Goal: Task Accomplishment & Management: Complete application form

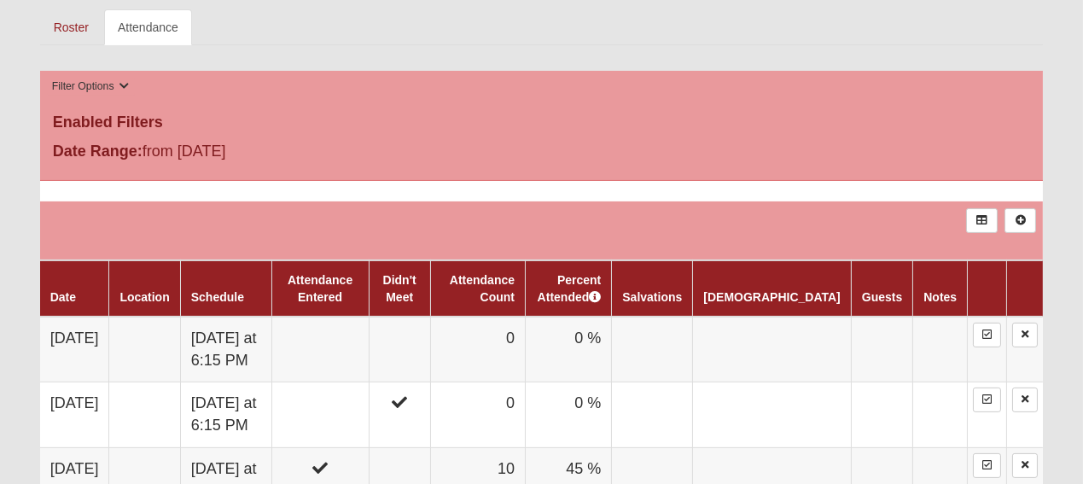
scroll to position [777, 0]
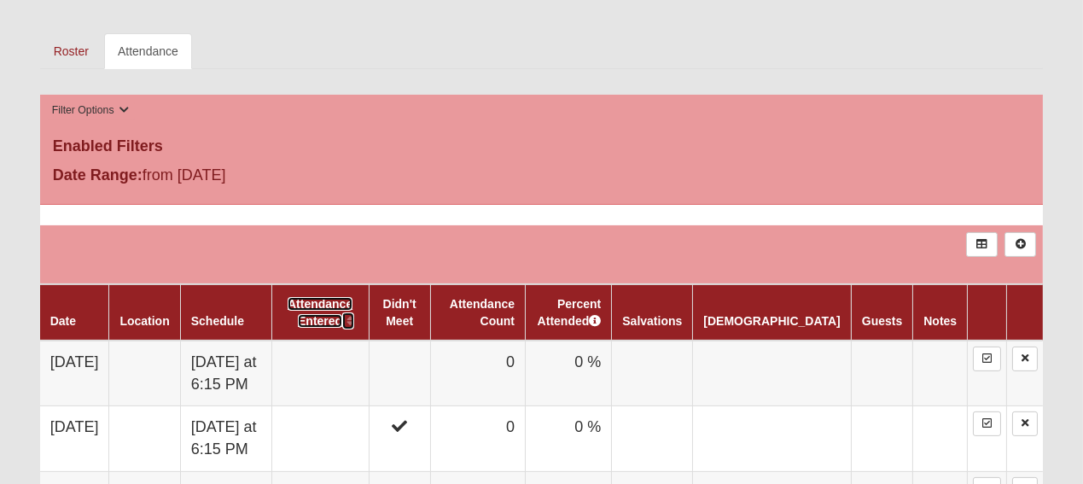
click at [353, 297] on link "Attendance Entered" at bounding box center [320, 312] width 65 height 31
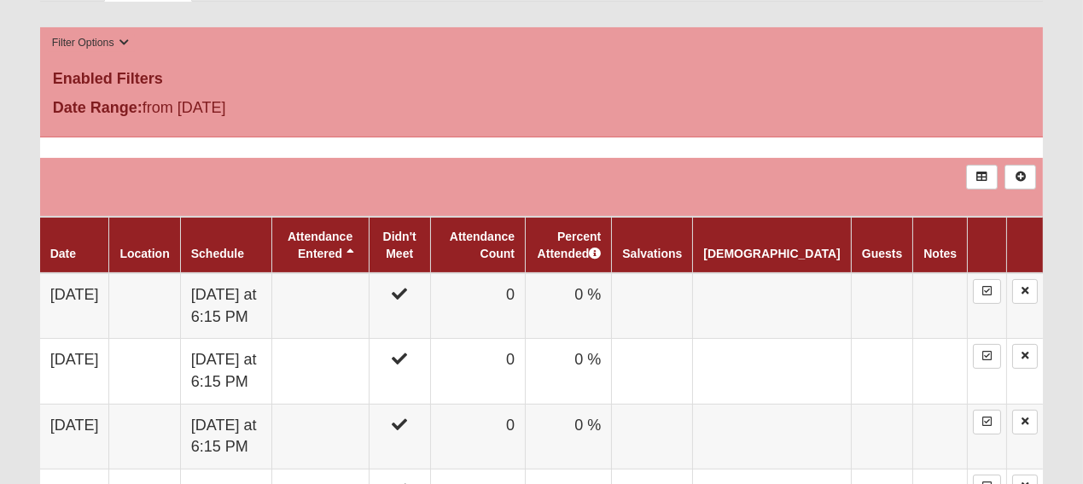
scroll to position [836, 0]
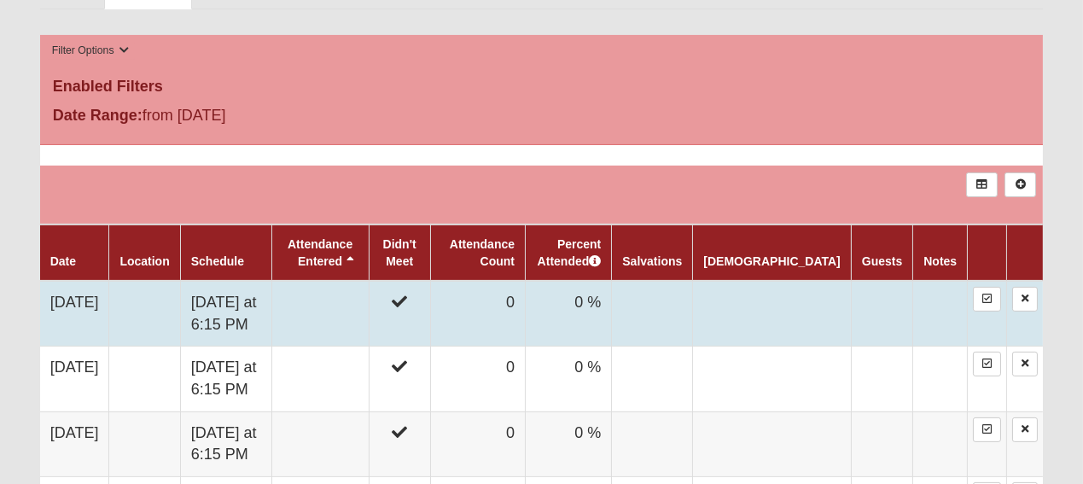
click at [407, 294] on icon at bounding box center [399, 301] width 15 height 15
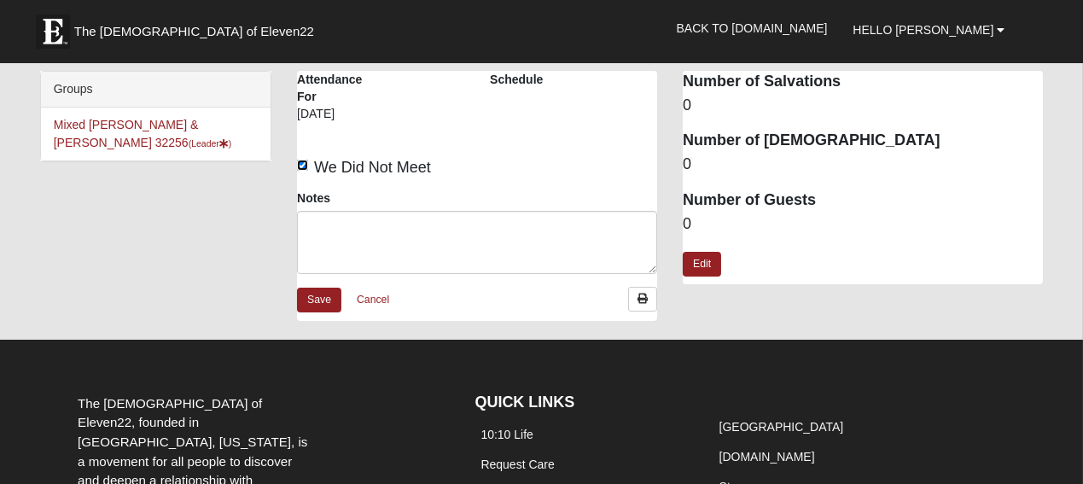
click at [304, 163] on input "We Did Not Meet" at bounding box center [302, 165] width 11 height 11
checkbox input "false"
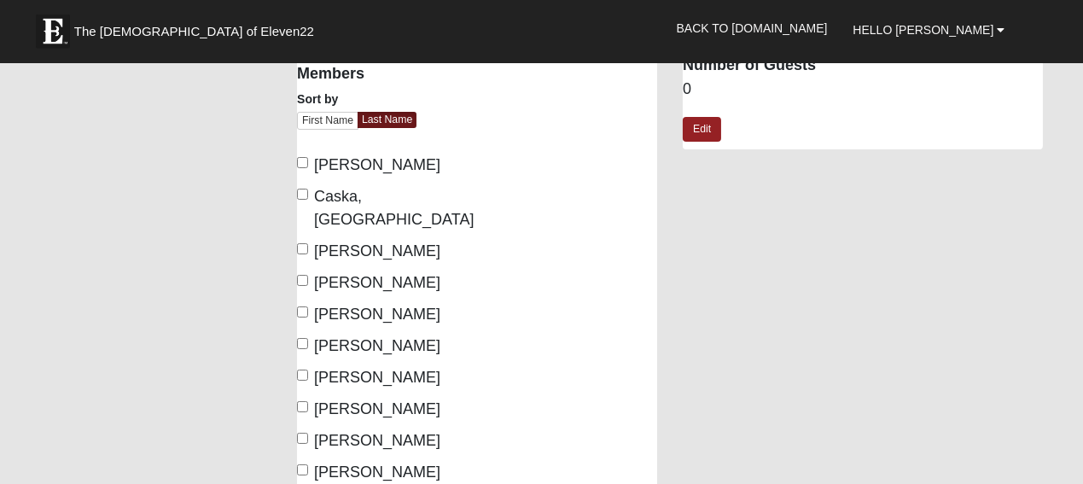
scroll to position [179, 0]
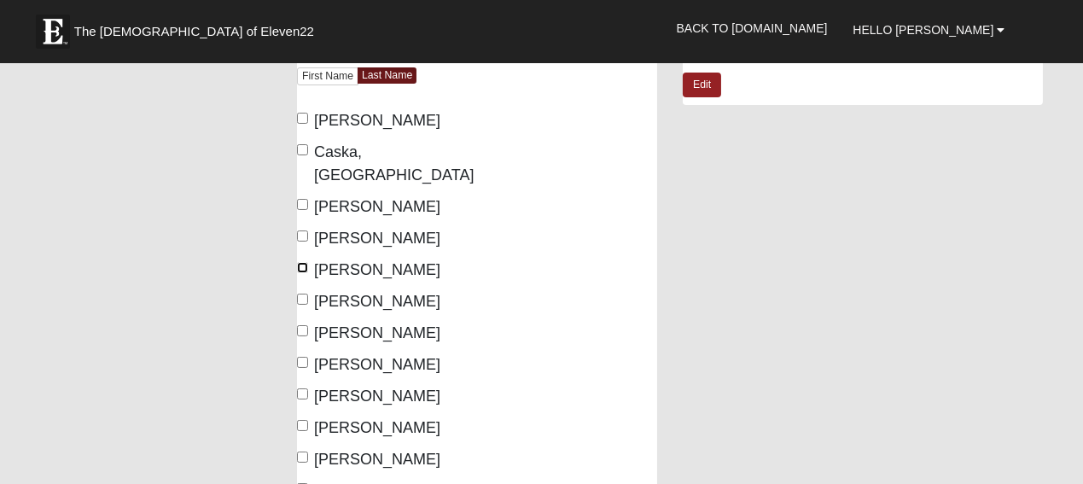
click at [302, 268] on input "Haynes, Mary" at bounding box center [302, 267] width 11 height 11
checkbox input "true"
click at [300, 303] on input "Haynes, Michael" at bounding box center [302, 299] width 11 height 11
checkbox input "true"
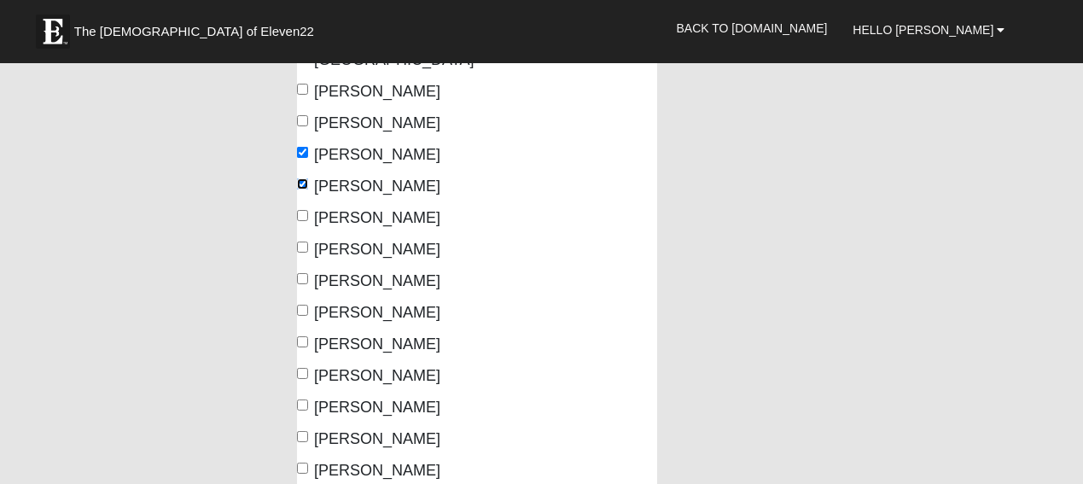
scroll to position [299, 0]
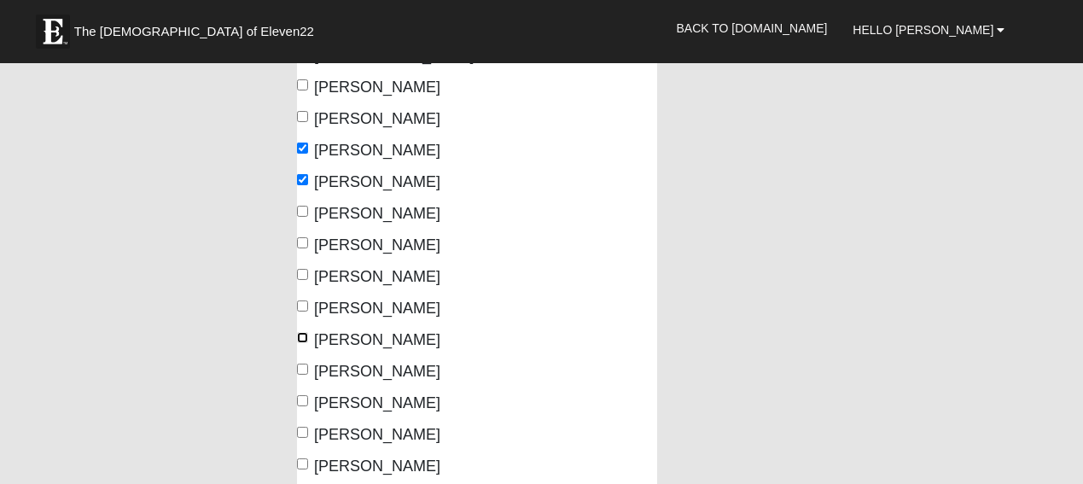
click at [307, 339] on input "Myers, Craig" at bounding box center [302, 337] width 11 height 11
checkbox input "true"
click at [306, 371] on input "Myers, Marsha" at bounding box center [302, 369] width 11 height 11
checkbox input "true"
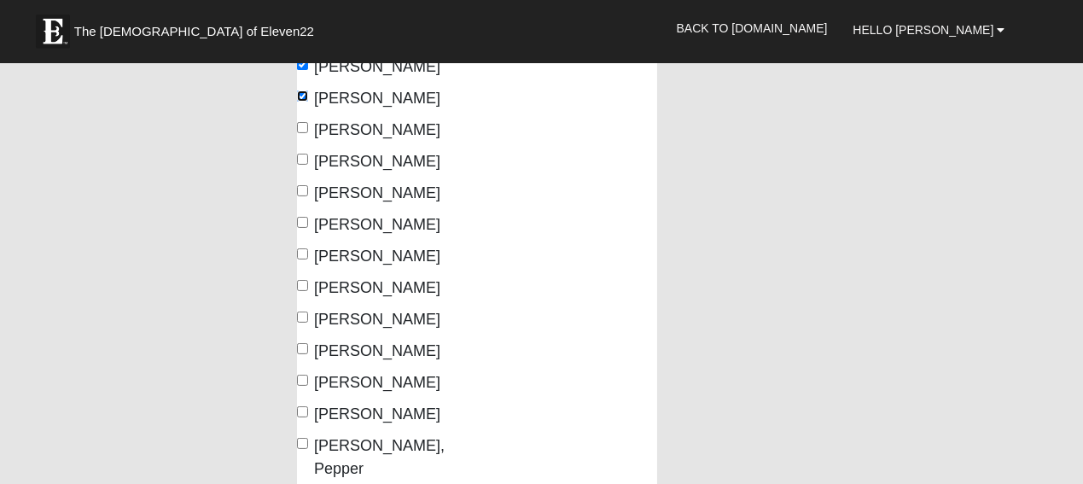
scroll to position [538, 0]
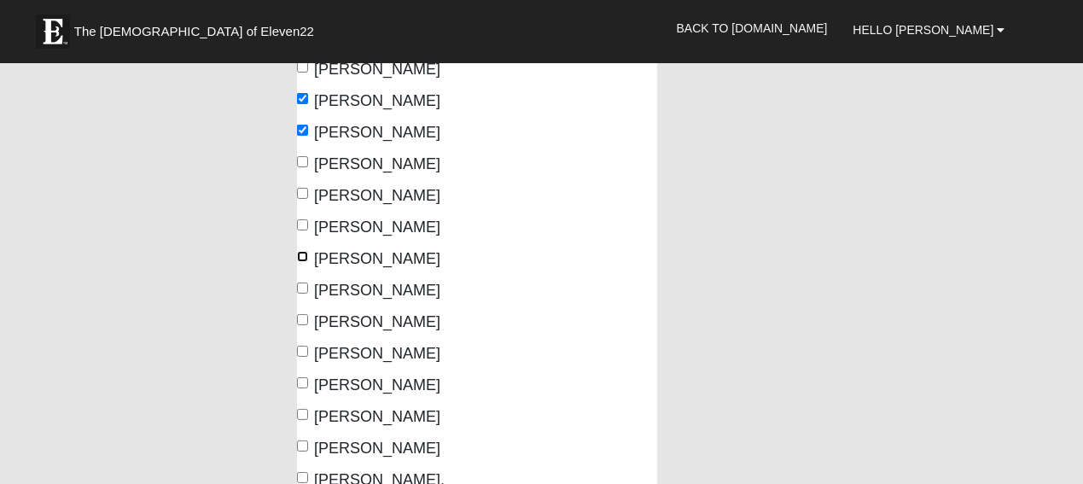
click at [302, 254] on input "Thornton, Jackie" at bounding box center [302, 256] width 11 height 11
checkbox input "true"
click at [305, 289] on input "Townsend, Elaine" at bounding box center [302, 288] width 11 height 11
checkbox input "true"
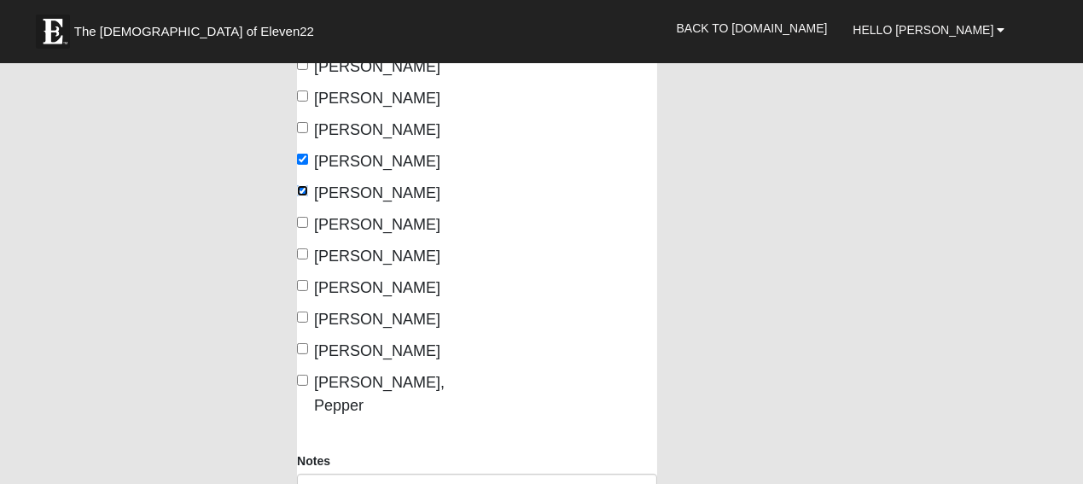
scroll to position [657, 0]
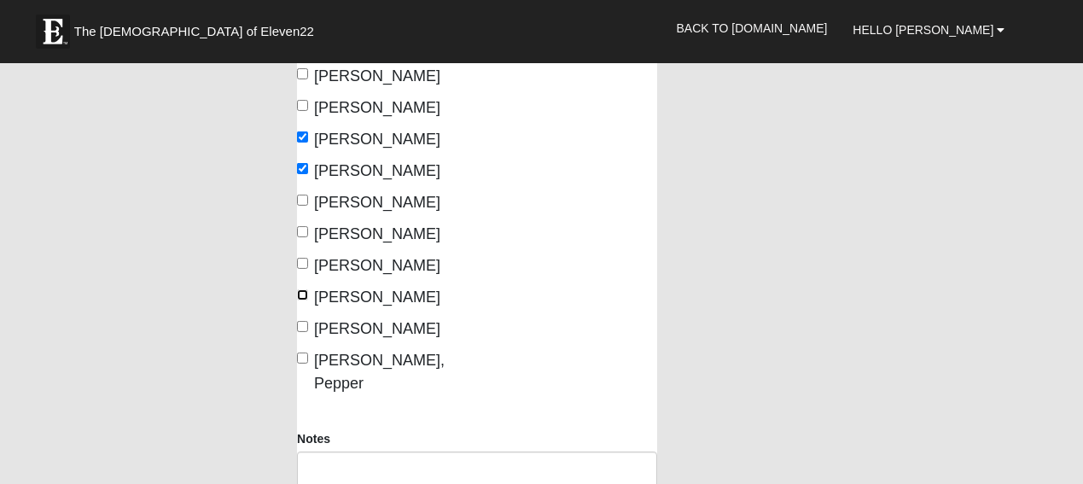
click at [301, 293] on input "Williams, Simeon" at bounding box center [302, 294] width 11 height 11
checkbox input "true"
click at [302, 358] on input "Wyatt-Currie, Pepper" at bounding box center [302, 358] width 11 height 11
checkbox input "true"
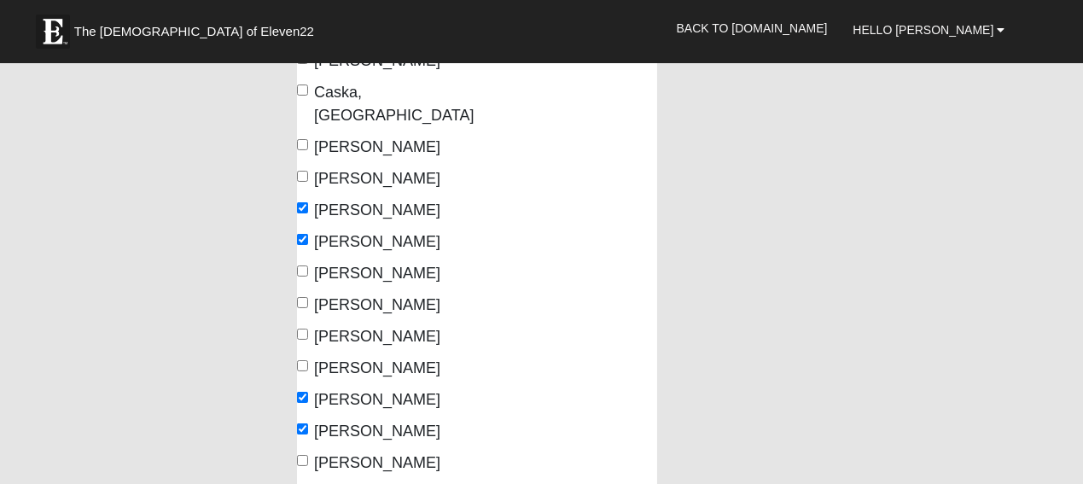
scroll to position [0, 0]
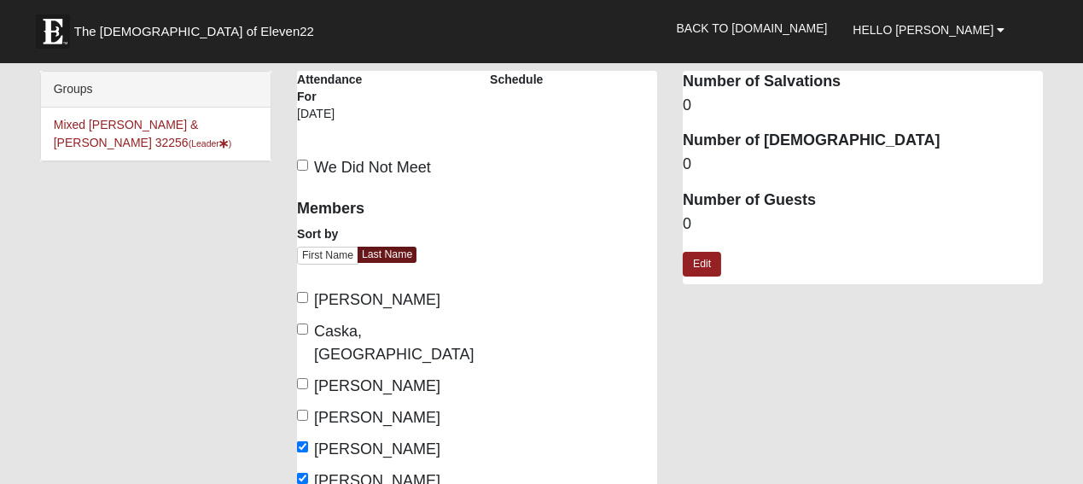
click at [691, 218] on dd "0" at bounding box center [863, 224] width 360 height 22
drag, startPoint x: 691, startPoint y: 219, endPoint x: 676, endPoint y: 225, distance: 16.8
click at [676, 225] on div "Attendance Occurrence Attributes Number of Salvations 0 Number of Baptisms 0 Nu…" at bounding box center [863, 186] width 386 height 230
click at [702, 266] on link "Edit" at bounding box center [702, 264] width 38 height 25
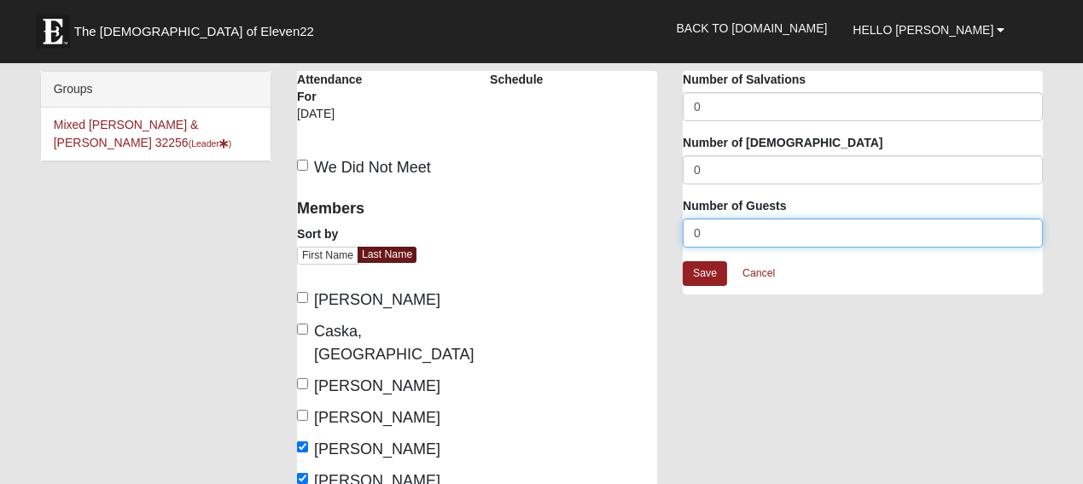
drag, startPoint x: 708, startPoint y: 235, endPoint x: 680, endPoint y: 234, distance: 28.2
click at [683, 234] on input "0" at bounding box center [863, 233] width 360 height 29
type input "2"
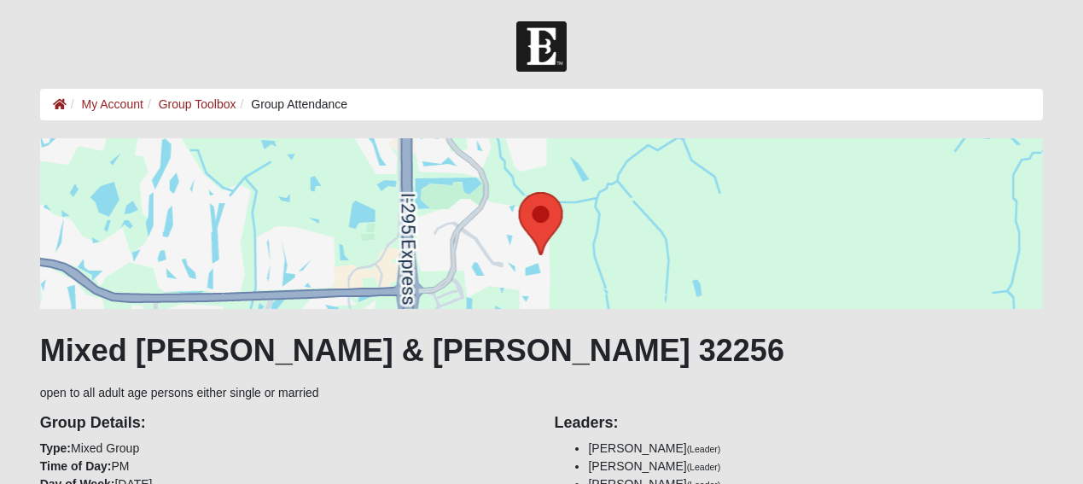
scroll to position [836, 0]
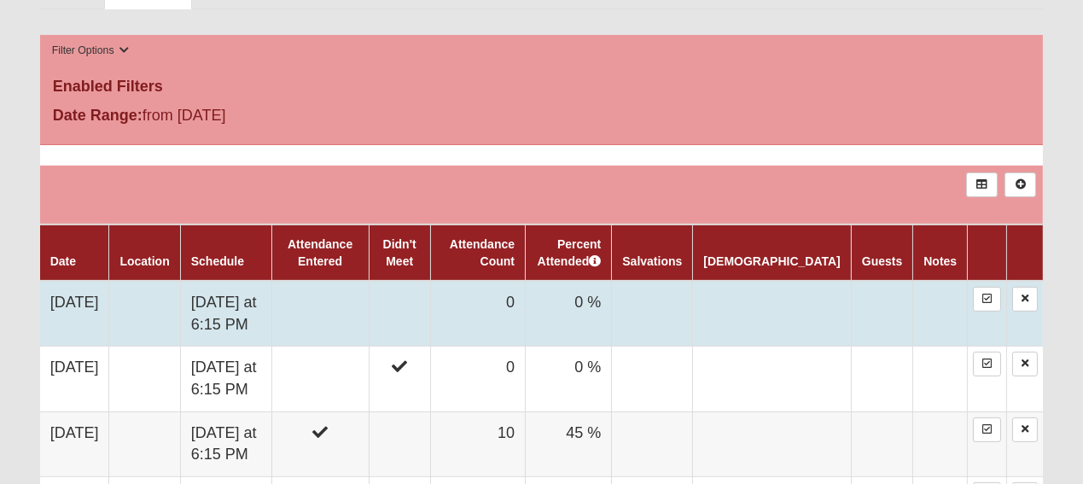
click at [362, 281] on td at bounding box center [319, 314] width 97 height 66
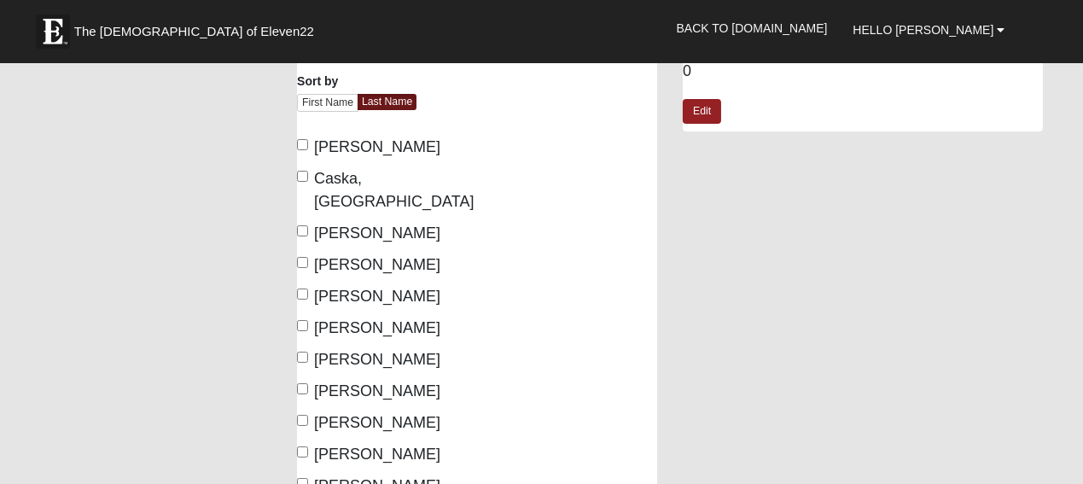
scroll to position [179, 0]
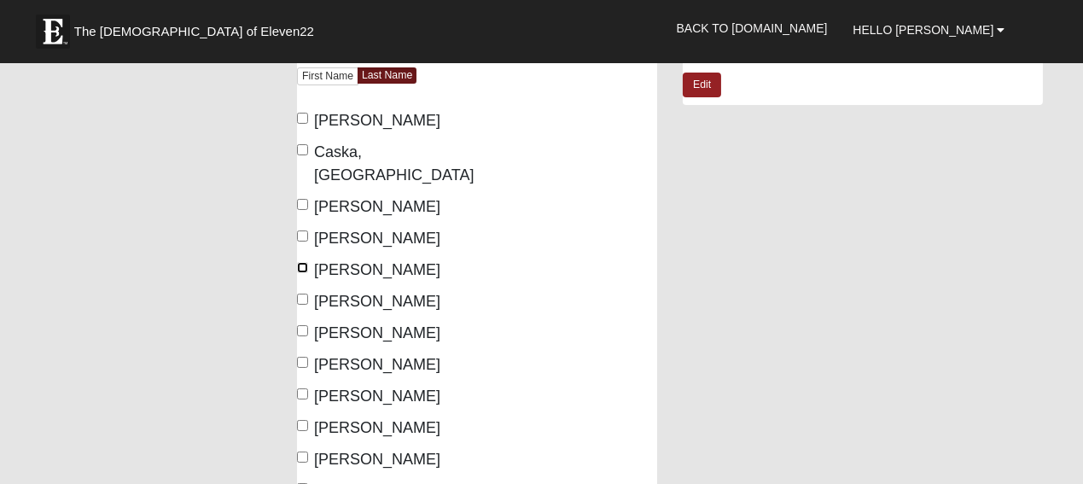
click at [306, 265] on input "[PERSON_NAME]" at bounding box center [302, 267] width 11 height 11
checkbox input "true"
click at [306, 303] on input "Haynes, Michael" at bounding box center [302, 299] width 11 height 11
checkbox input "true"
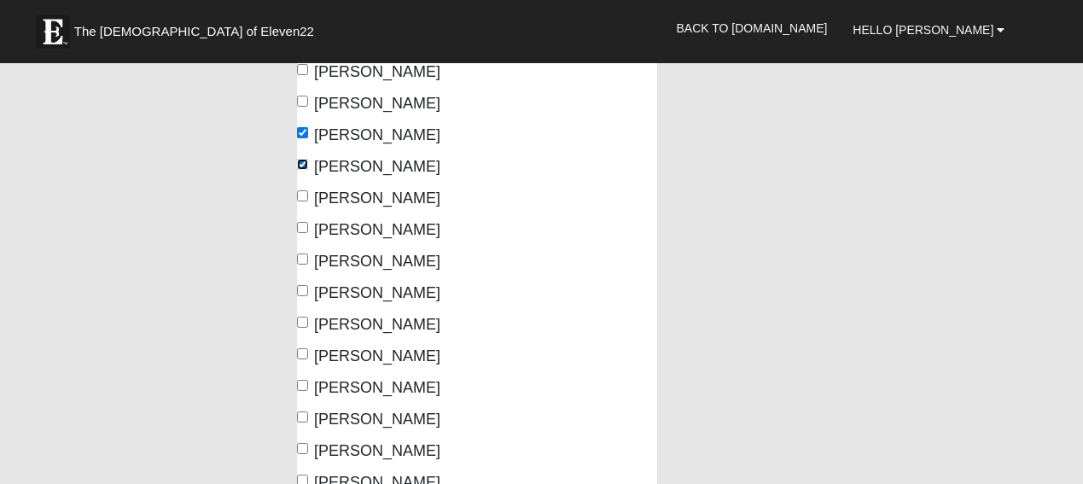
scroll to position [358, 0]
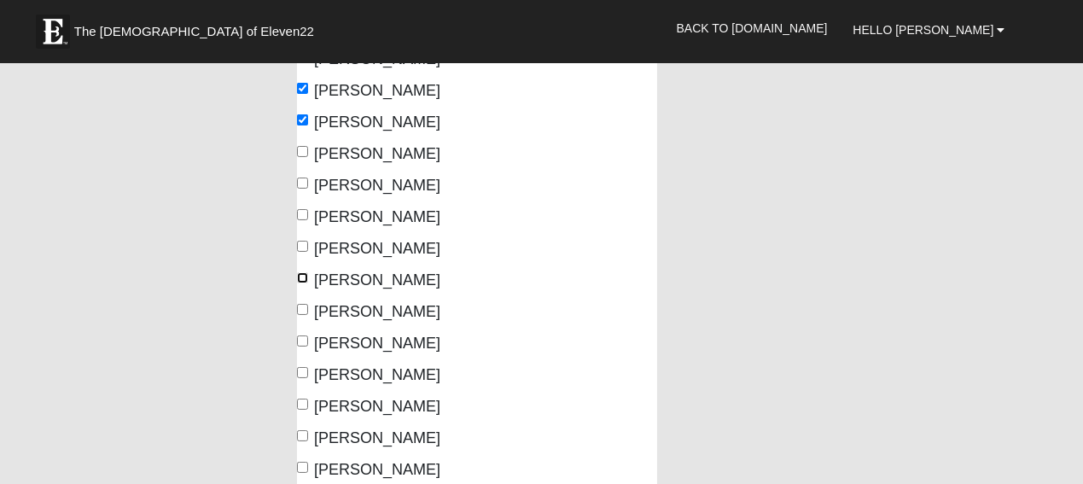
click at [304, 277] on input "Myers, Craig" at bounding box center [302, 277] width 11 height 11
checkbox input "true"
click at [304, 309] on input "Myers, Marsha" at bounding box center [302, 309] width 11 height 11
checkbox input "true"
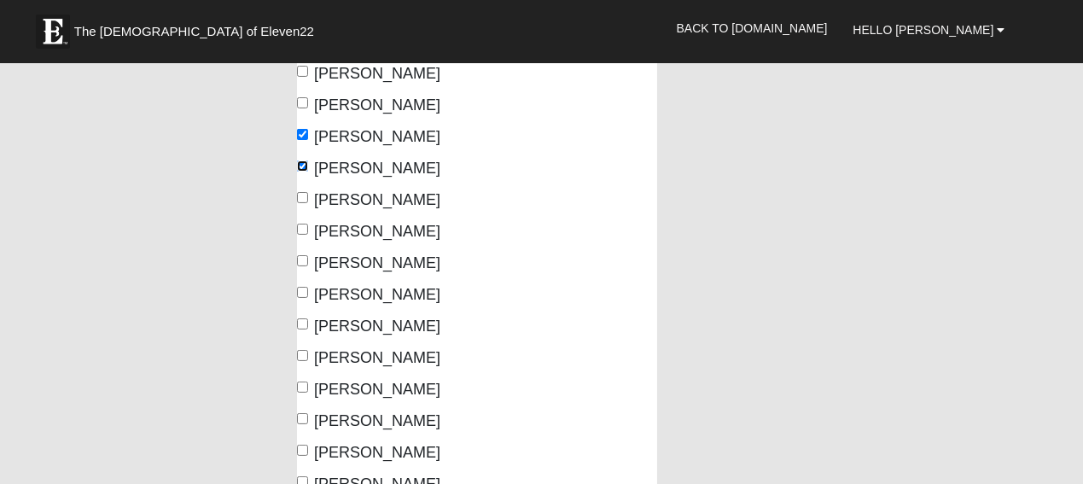
scroll to position [478, 0]
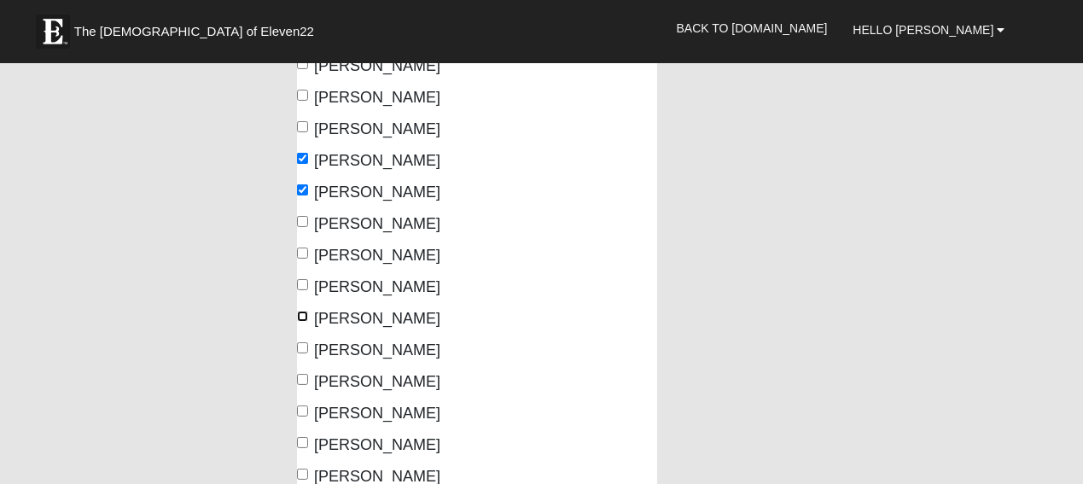
click at [301, 314] on input "Thornton, Jackie" at bounding box center [302, 316] width 11 height 11
checkbox input "true"
click at [306, 349] on input "Townsend, Elaine" at bounding box center [302, 347] width 11 height 11
checkbox input "true"
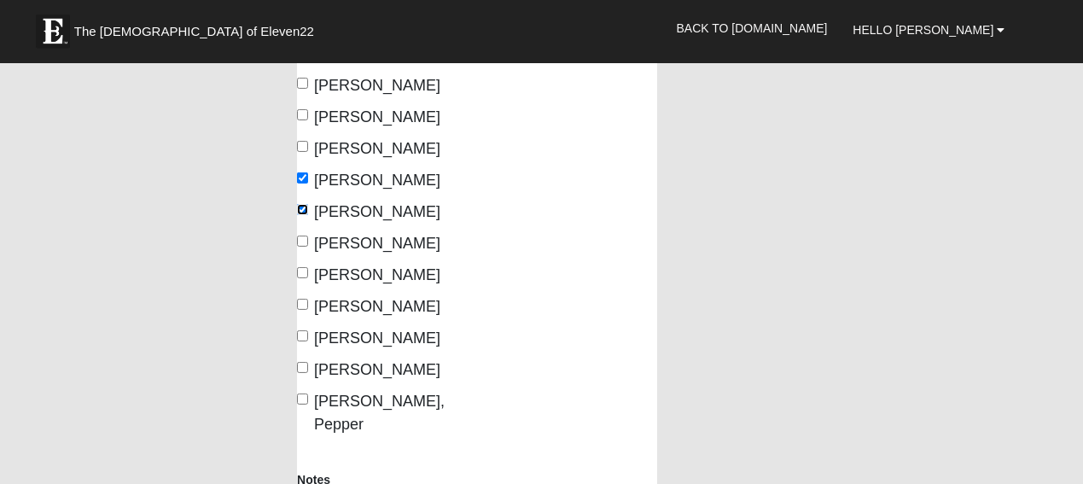
scroll to position [657, 0]
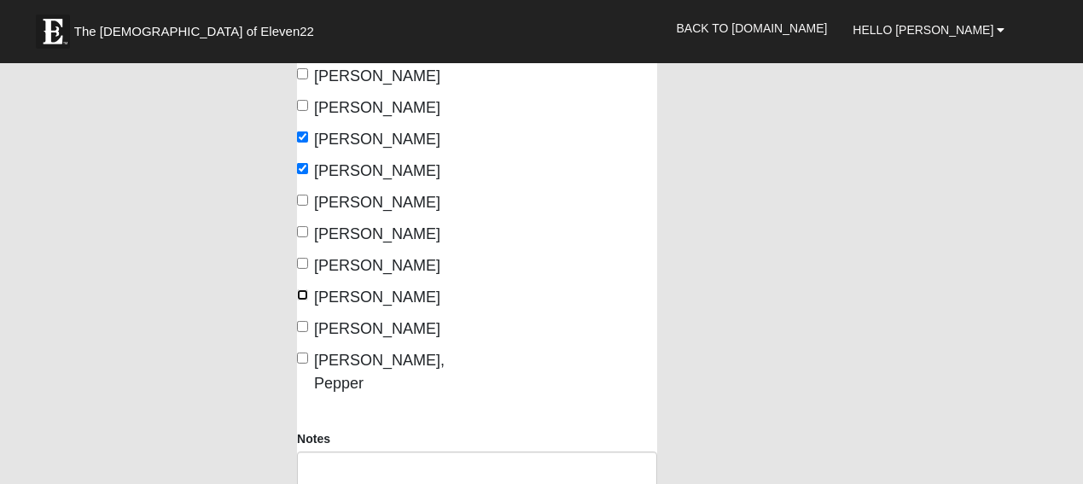
click at [306, 297] on input "Williams, Simeon" at bounding box center [302, 294] width 11 height 11
checkbox input "true"
click at [300, 358] on input "Wyatt-Currie, Pepper" at bounding box center [302, 358] width 11 height 11
checkbox input "true"
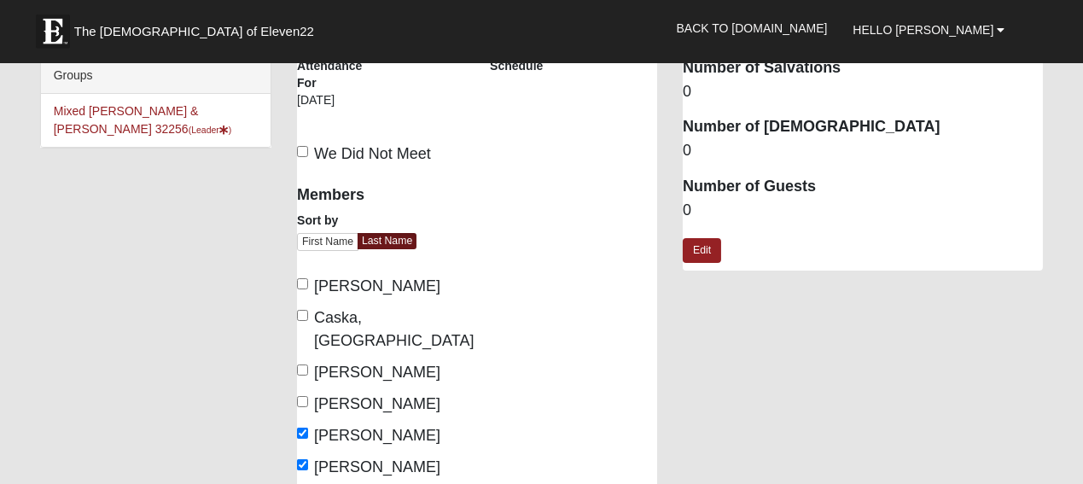
scroll to position [0, 0]
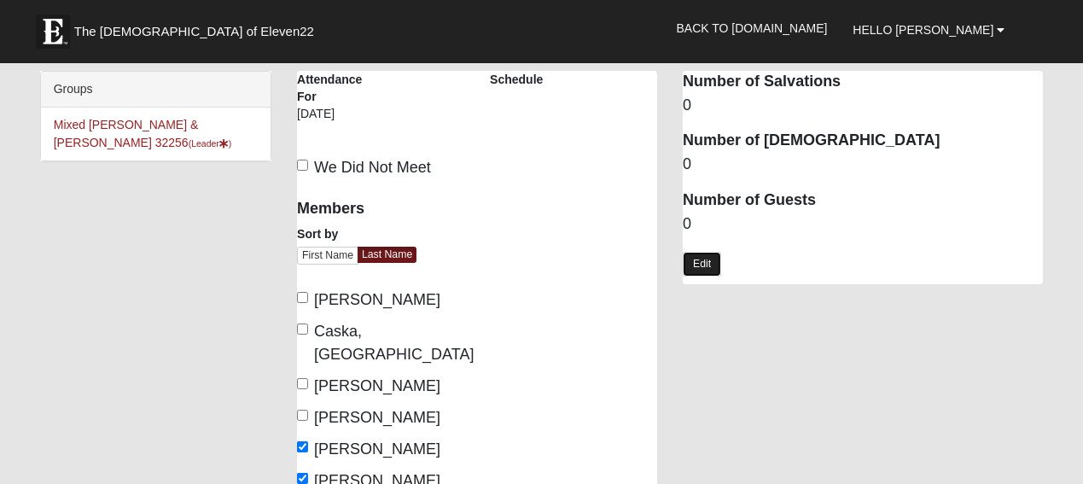
click at [707, 258] on link "Edit" at bounding box center [702, 264] width 38 height 25
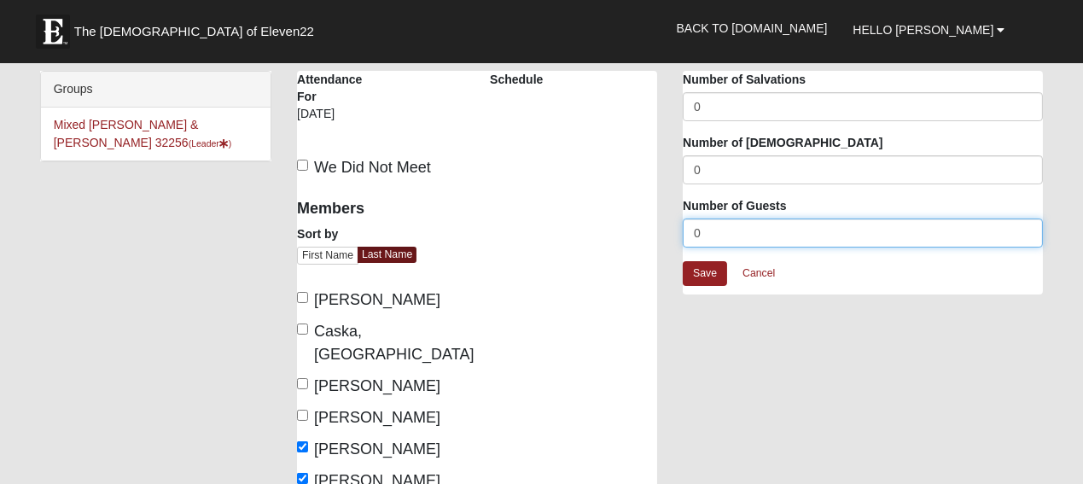
drag, startPoint x: 701, startPoint y: 227, endPoint x: 683, endPoint y: 235, distance: 19.5
click at [683, 234] on input "0" at bounding box center [863, 233] width 360 height 29
type input "2"
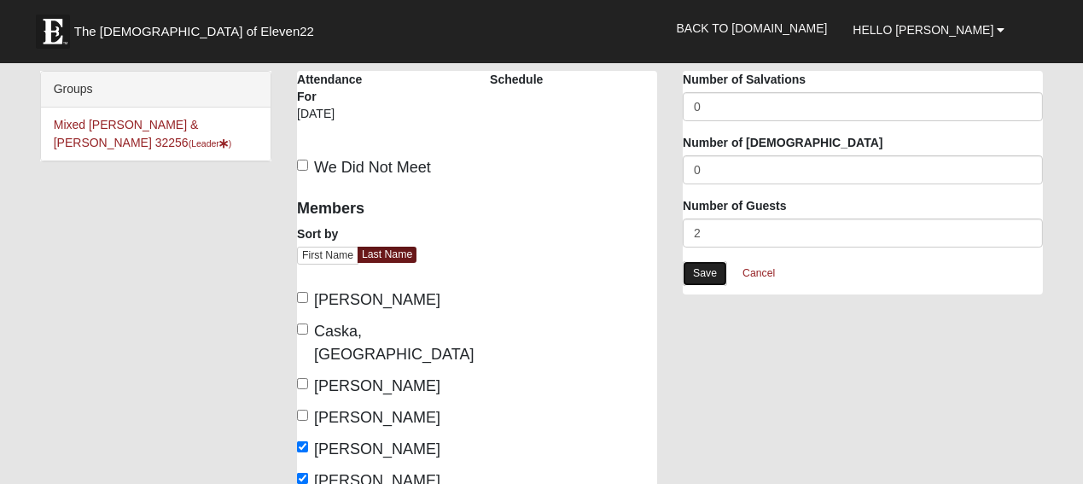
click at [718, 271] on link "Save" at bounding box center [705, 273] width 44 height 25
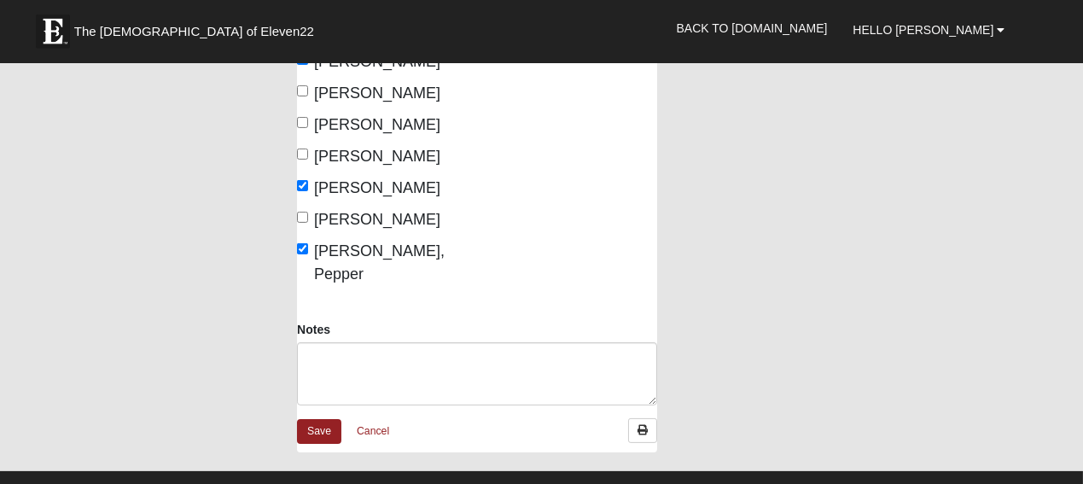
scroll to position [777, 0]
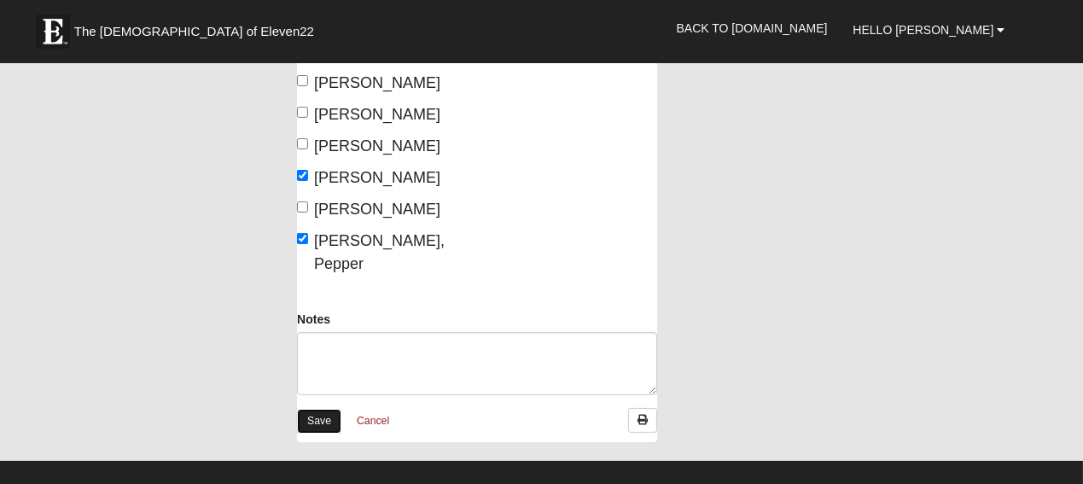
click at [312, 409] on link "Save" at bounding box center [319, 421] width 44 height 25
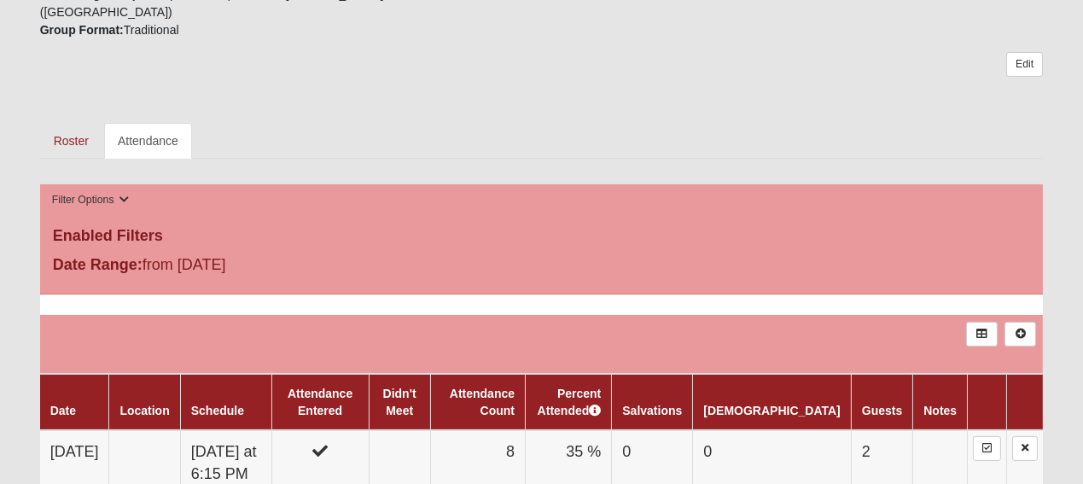
scroll to position [836, 0]
